Goal: Task Accomplishment & Management: Manage account settings

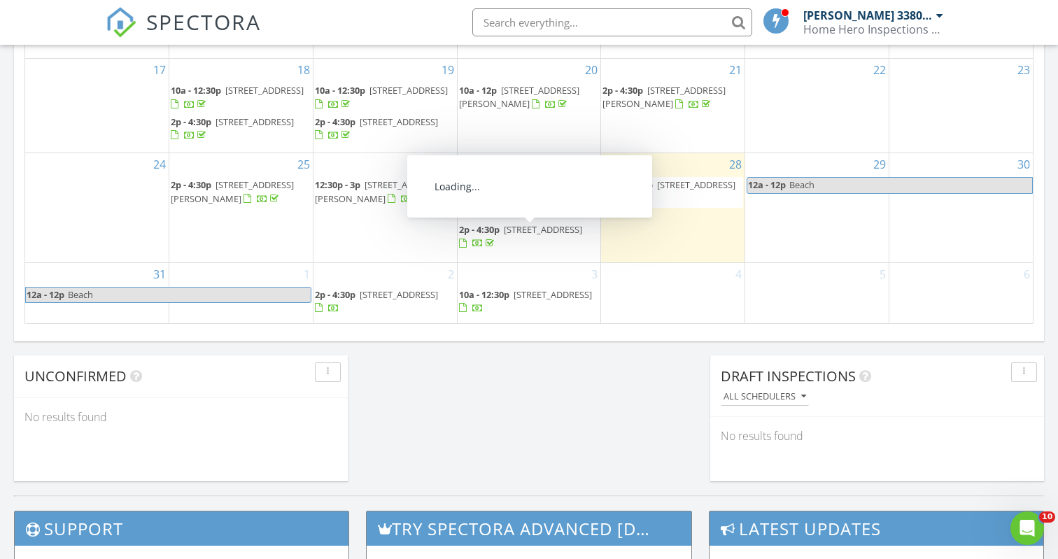
click at [521, 236] on span "914 Riverdale Cir, Culpeper 22701" at bounding box center [543, 229] width 78 height 13
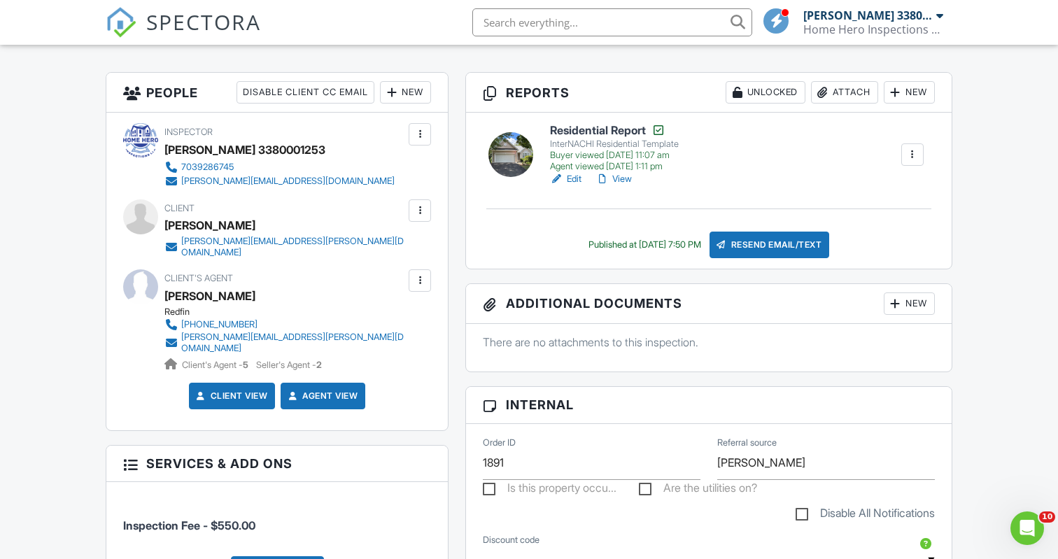
scroll to position [338, 0]
click at [426, 206] on div at bounding box center [420, 211] width 14 height 14
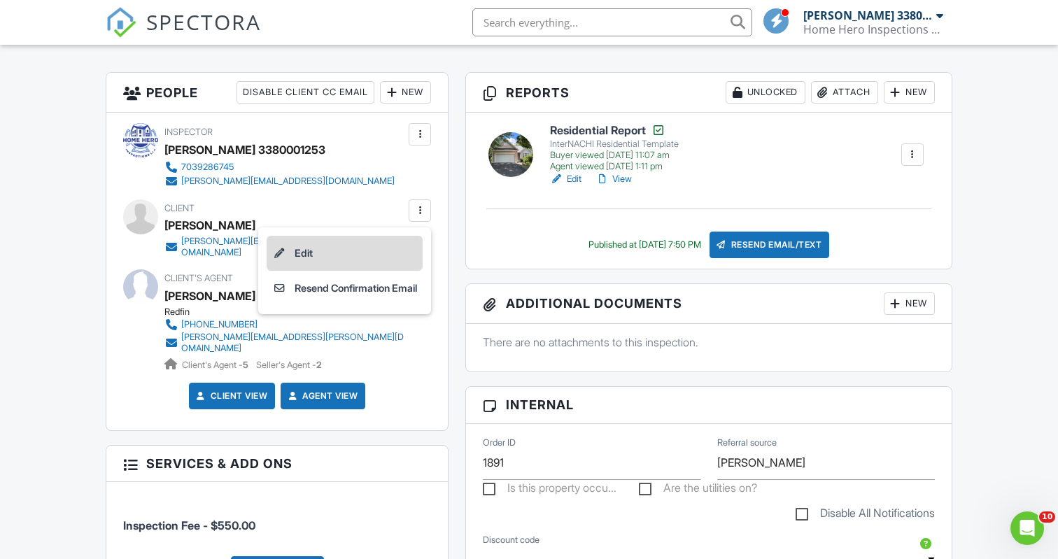
click at [314, 252] on li "Edit" at bounding box center [345, 253] width 156 height 35
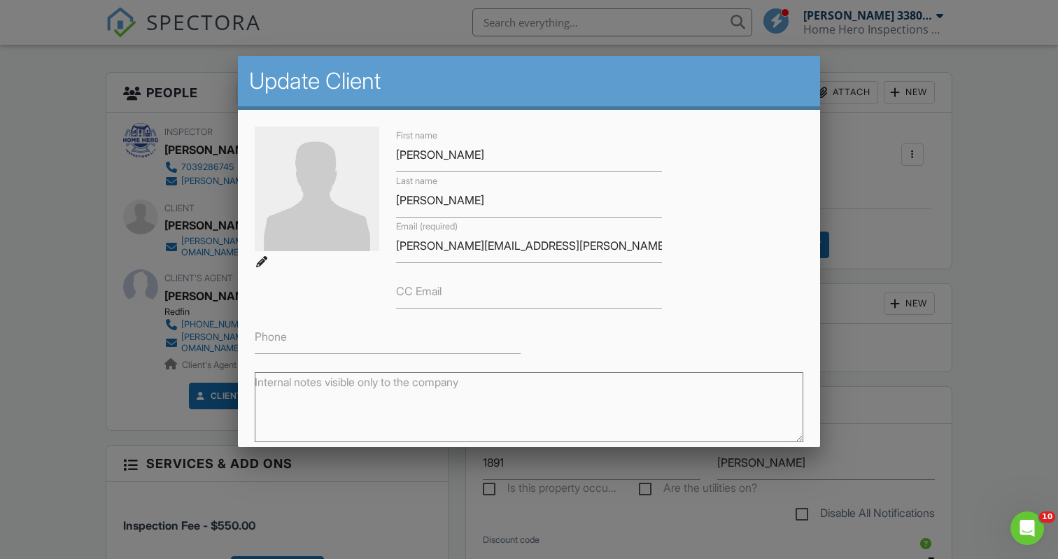
click at [423, 287] on label "CC Email" at bounding box center [418, 290] width 45 height 15
click at [423, 287] on input "CC Email" at bounding box center [529, 291] width 266 height 34
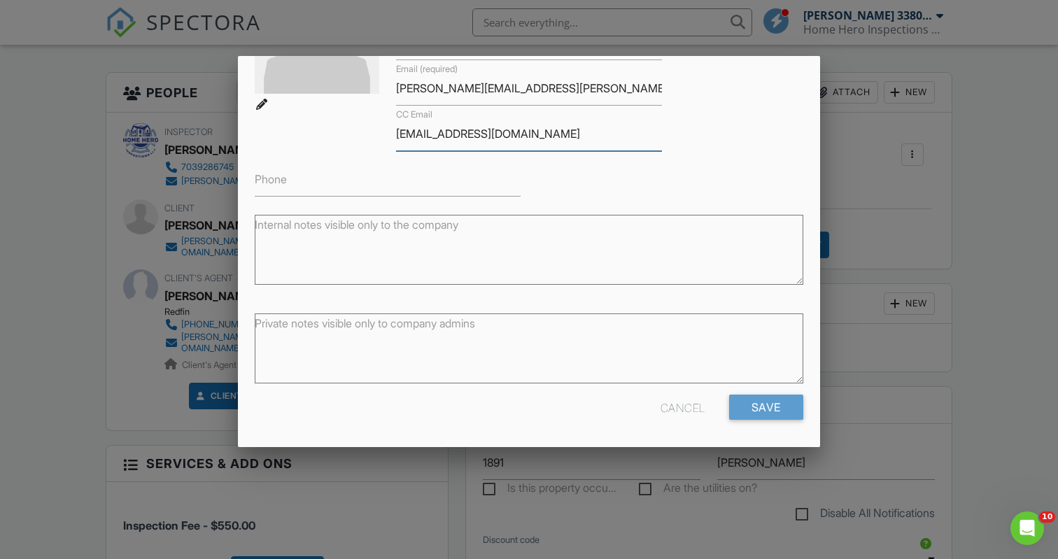
scroll to position [157, 0]
type input "tniehenke@gmail.com"
click at [757, 412] on input "Save" at bounding box center [766, 407] width 74 height 25
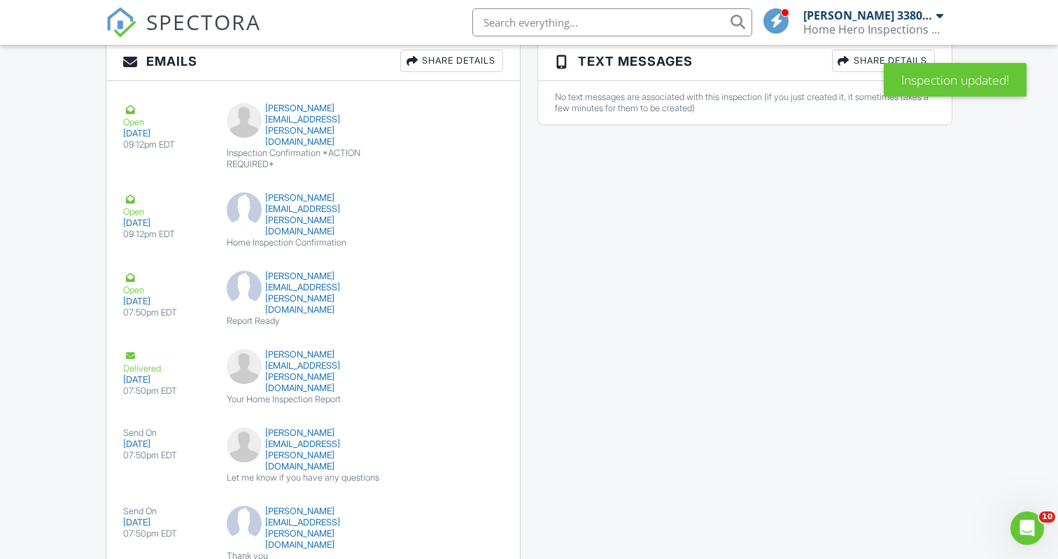
scroll to position [1613, 0]
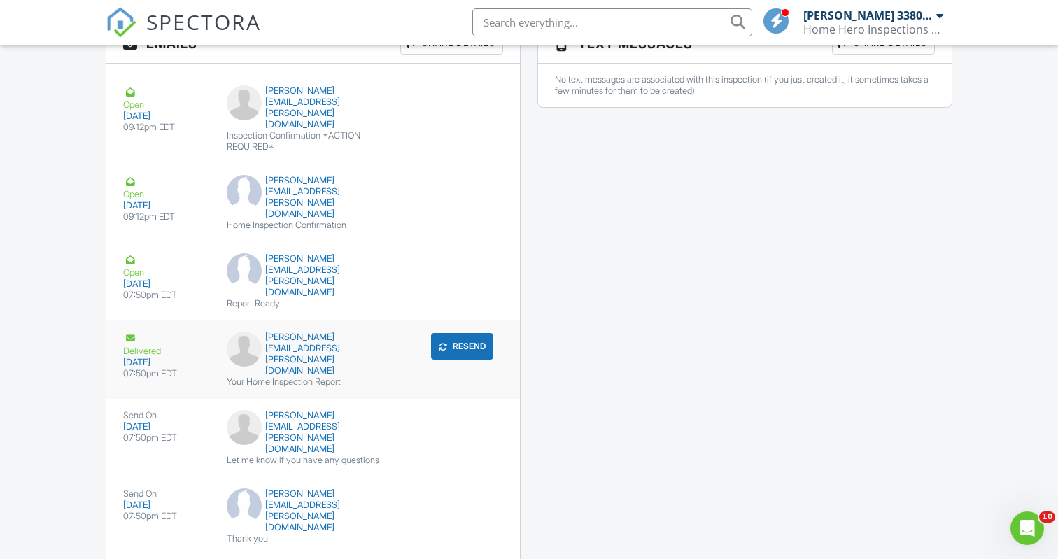
click at [461, 333] on button "Resend" at bounding box center [462, 346] width 62 height 27
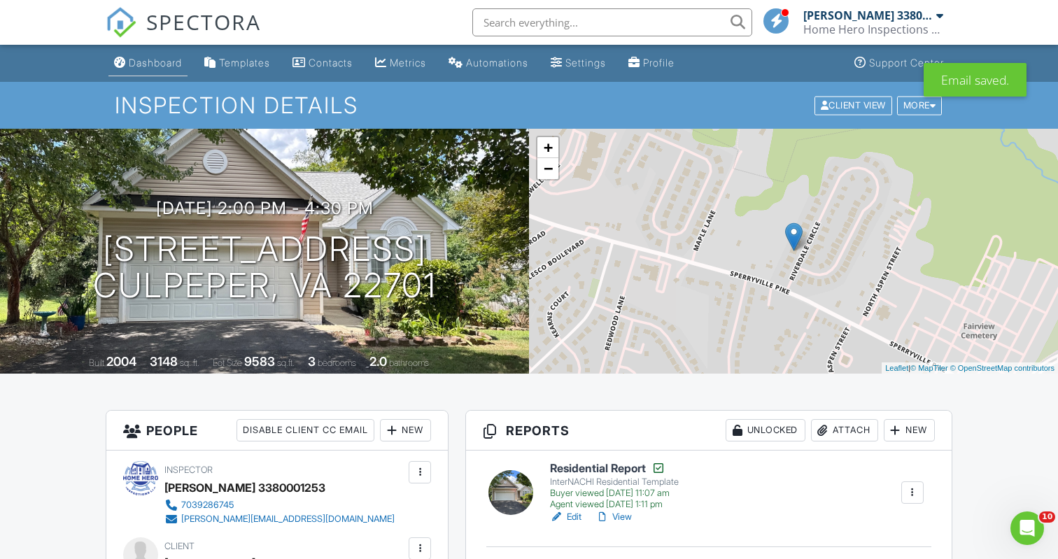
click at [157, 67] on div "Dashboard" at bounding box center [155, 63] width 53 height 12
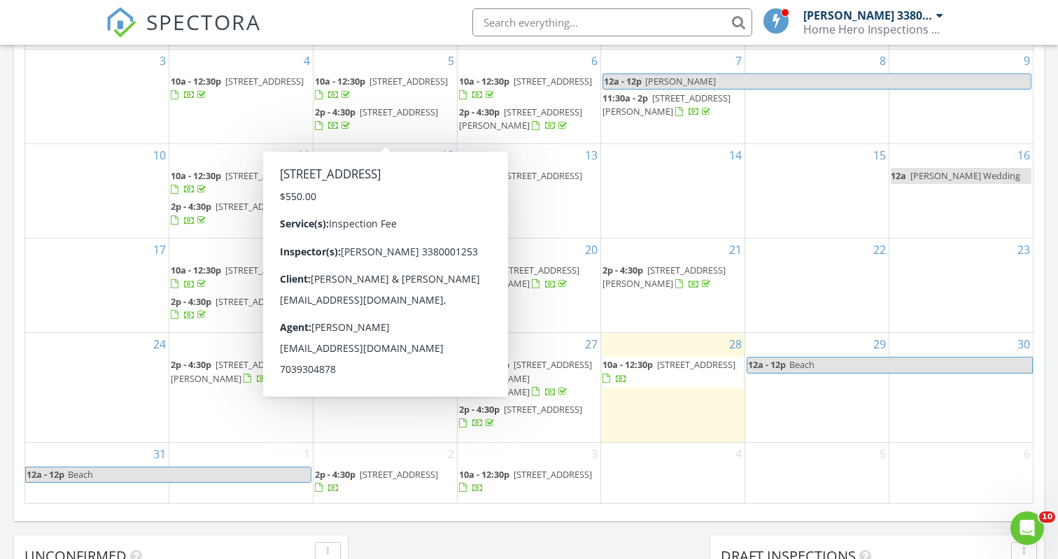
scroll to position [809, 0]
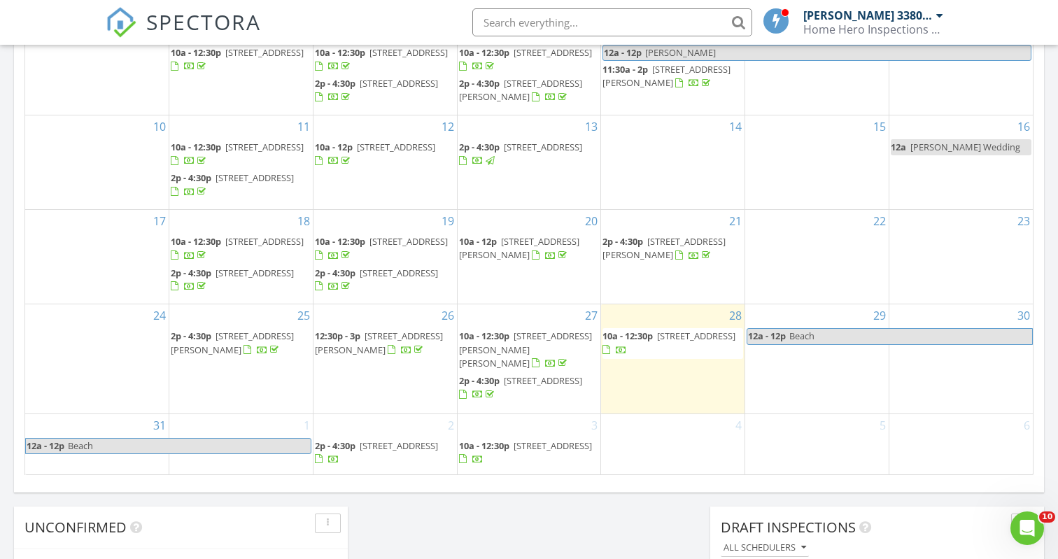
click at [535, 387] on span "[STREET_ADDRESS]" at bounding box center [543, 380] width 78 height 13
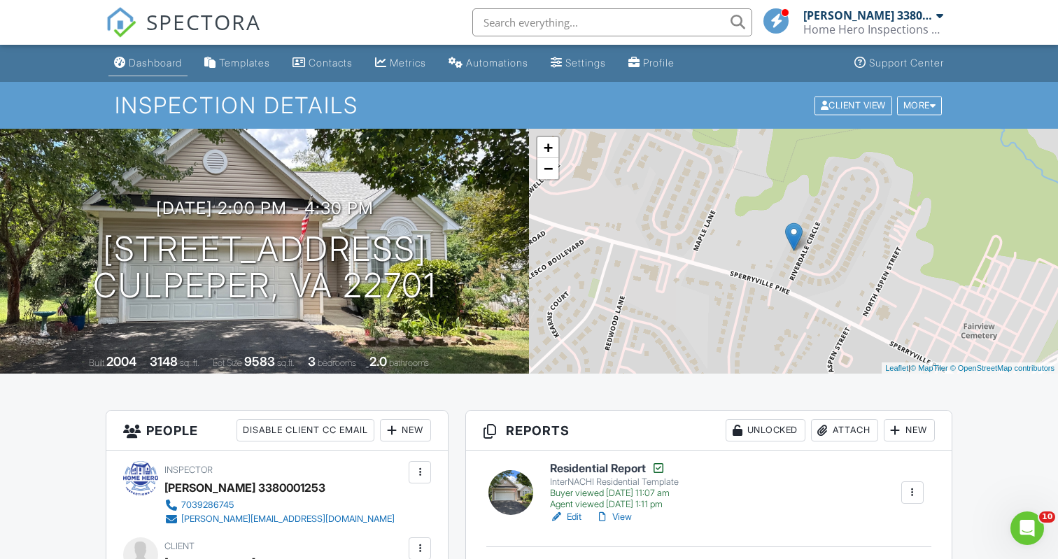
click at [166, 60] on div "Dashboard" at bounding box center [155, 63] width 53 height 12
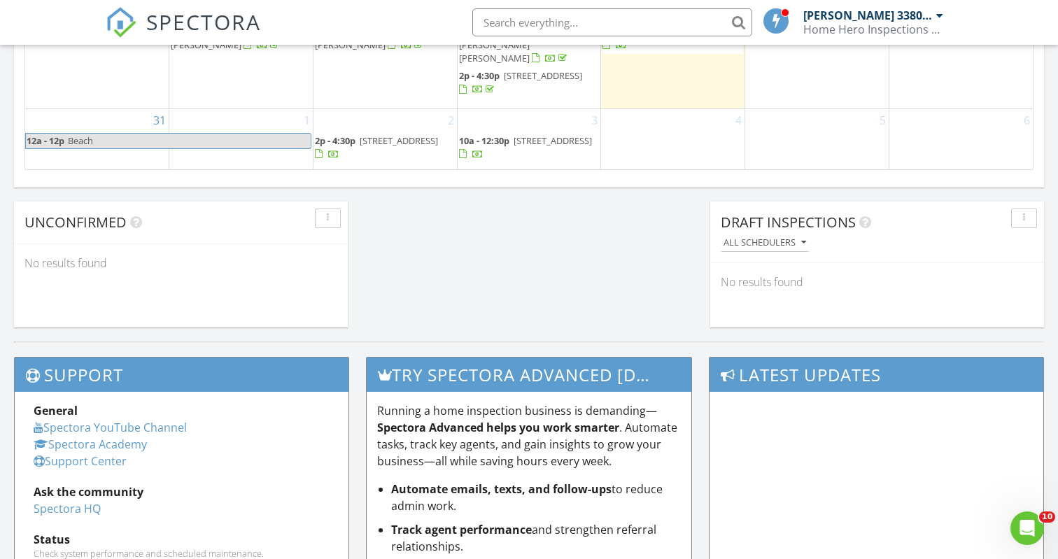
scroll to position [1115, 0]
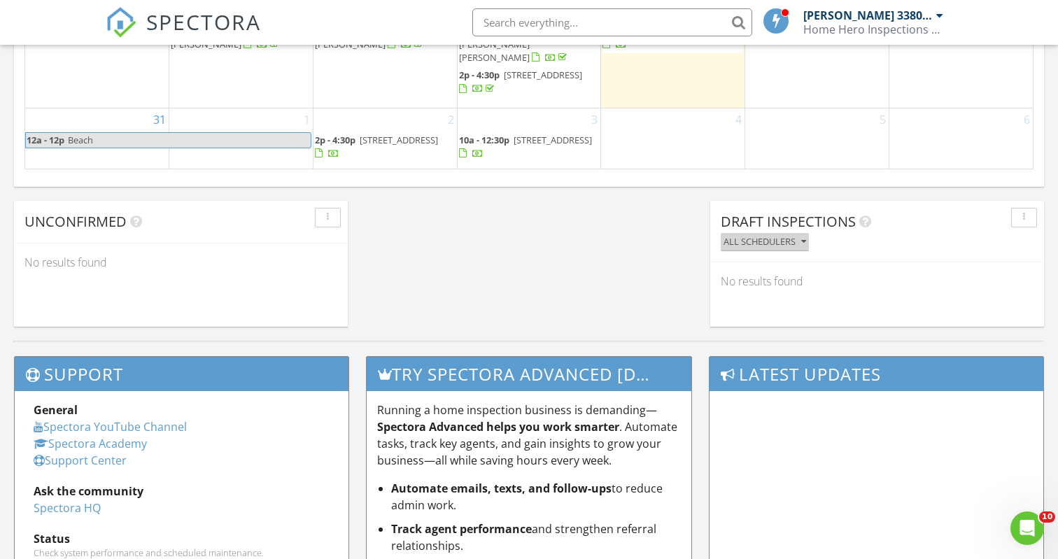
click at [805, 243] on icon "button" at bounding box center [803, 242] width 5 height 10
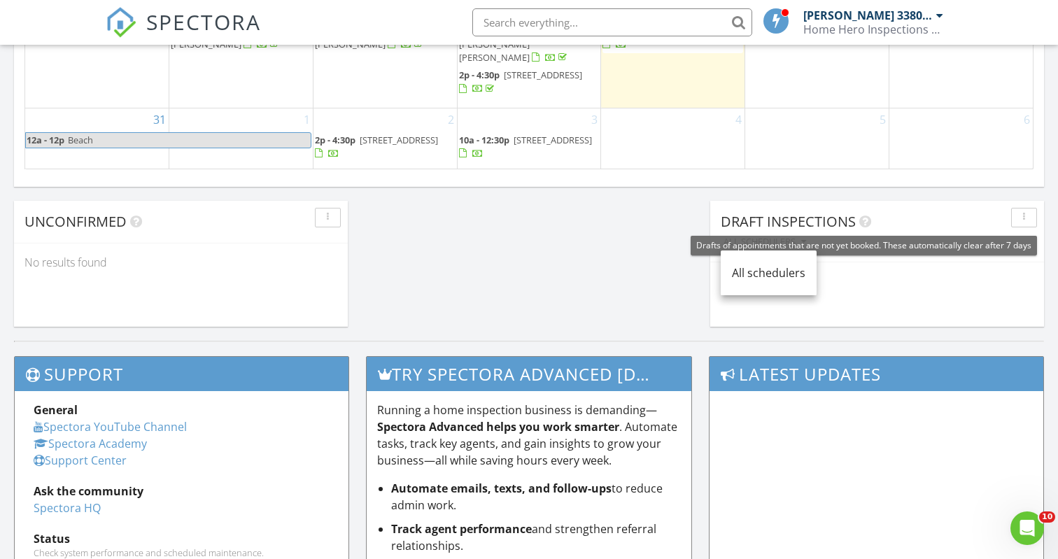
click at [866, 221] on icon at bounding box center [865, 222] width 12 height 14
